Goal: Answer question/provide support: Answer question/provide support

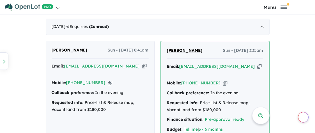
scroll to position [378, 0]
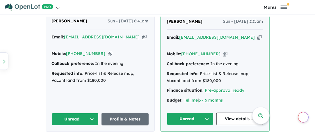
click at [74, 113] on button "Unread" at bounding box center [75, 119] width 47 height 13
click at [78, 113] on button "Unread" at bounding box center [75, 119] width 47 height 13
click at [84, 113] on button "Unread" at bounding box center [75, 119] width 47 height 13
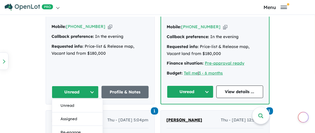
scroll to position [436, 0]
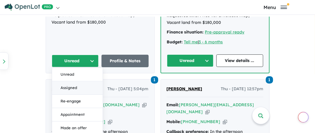
click at [71, 81] on button "Assigned" at bounding box center [77, 87] width 51 height 13
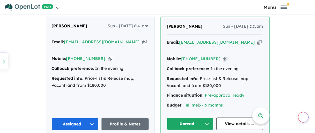
scroll to position [407, 0]
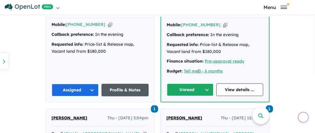
click at [121, 84] on link "Profile & Notes" at bounding box center [125, 90] width 47 height 13
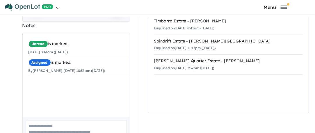
scroll to position [140, 0]
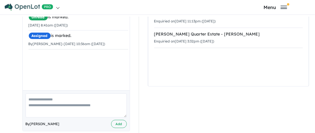
click at [31, 93] on textarea at bounding box center [76, 105] width 101 height 24
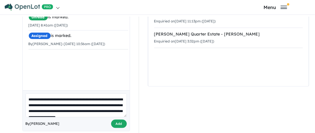
type textarea "**********"
click at [121, 120] on button "Add" at bounding box center [119, 124] width 16 height 8
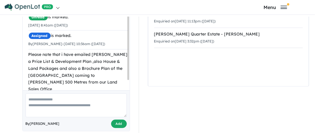
scroll to position [53, 0]
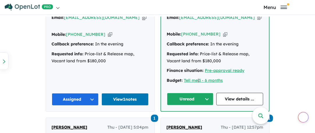
scroll to position [407, 0]
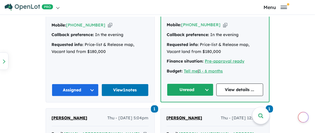
click at [207, 83] on button "Unread" at bounding box center [190, 89] width 47 height 13
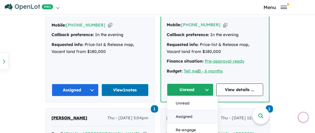
click at [190, 110] on button "Assigned" at bounding box center [192, 116] width 51 height 13
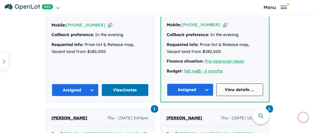
click at [239, 83] on link "View details ..." at bounding box center [239, 89] width 47 height 13
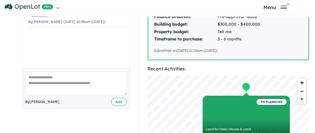
scroll to position [175, 0]
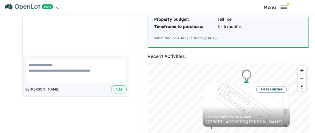
click at [42, 59] on textarea at bounding box center [76, 71] width 101 height 24
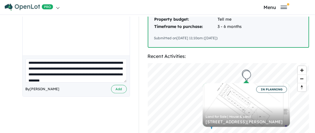
scroll to position [8, 0]
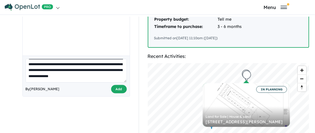
type textarea "**********"
click at [115, 85] on button "Add" at bounding box center [119, 89] width 16 height 8
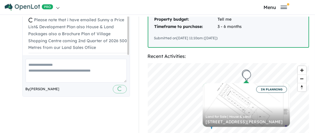
scroll to position [177, 0]
